Goal: Information Seeking & Learning: Learn about a topic

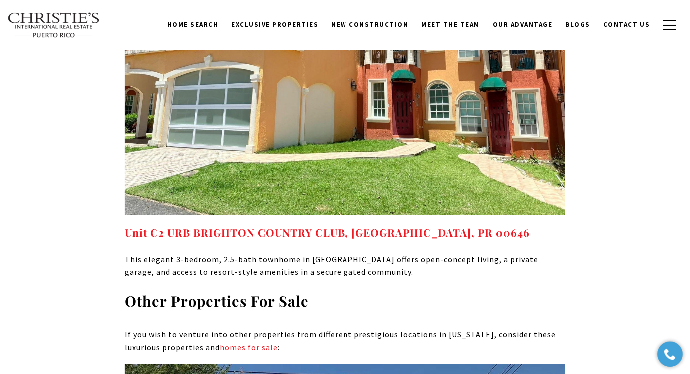
scroll to position [5493, 0]
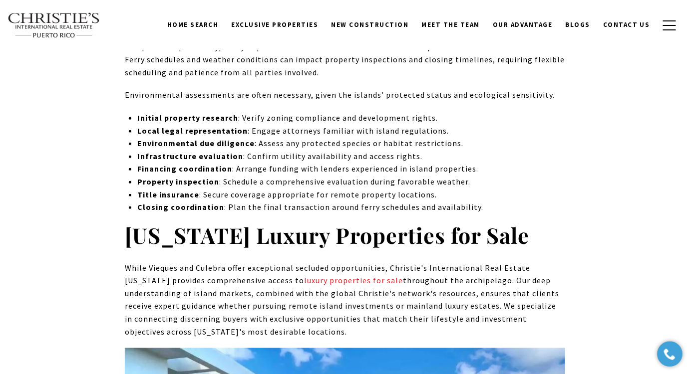
scroll to position [3936, 0]
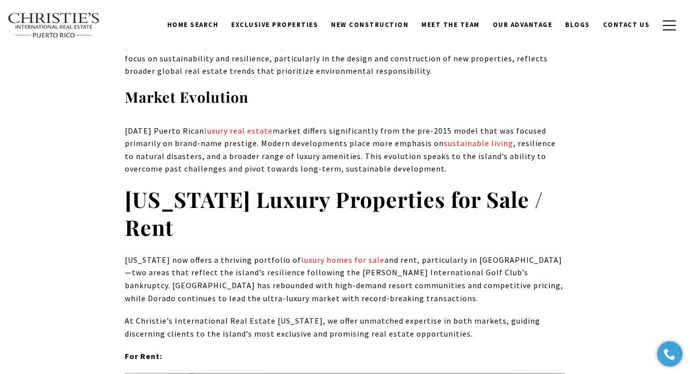
scroll to position [3511, 0]
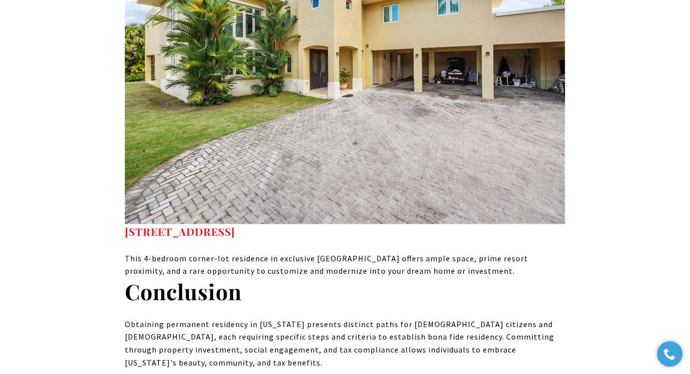
scroll to position [5829, 0]
